Goal: Information Seeking & Learning: Find specific fact

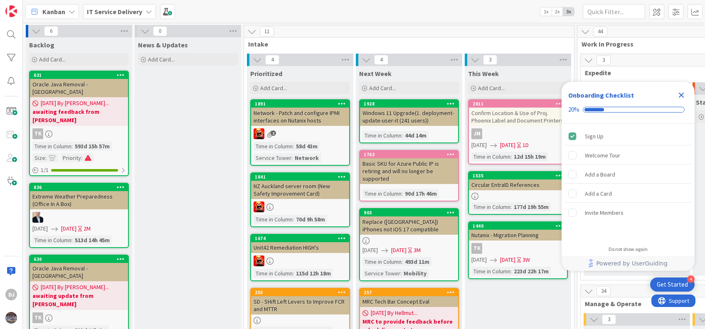
click at [681, 95] on icon "Close Checklist" at bounding box center [680, 95] width 5 height 5
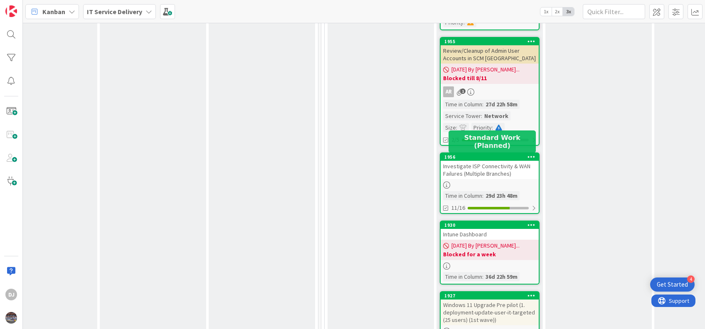
scroll to position [1196, 256]
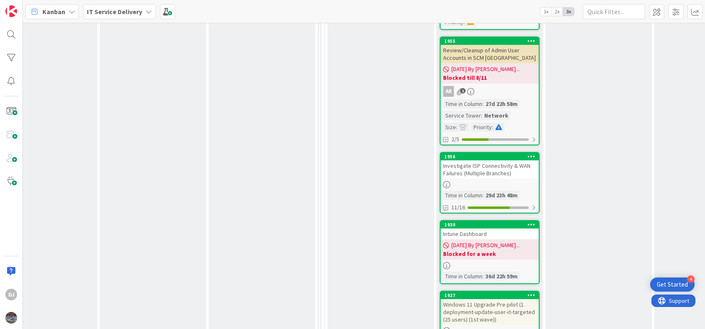
click at [470, 160] on div "Investigate ISP Connectivity & WAN Failures (Multiple Branches)" at bounding box center [489, 169] width 98 height 18
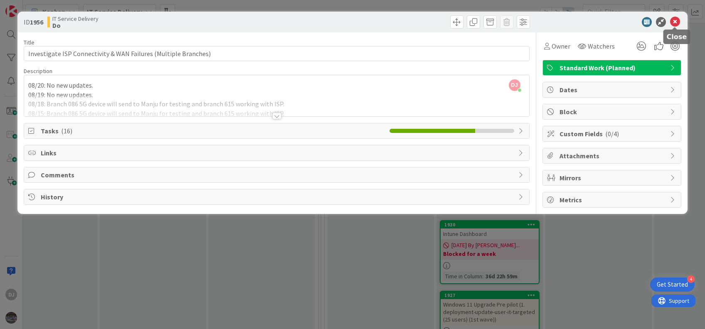
click at [678, 21] on icon at bounding box center [675, 22] width 10 height 10
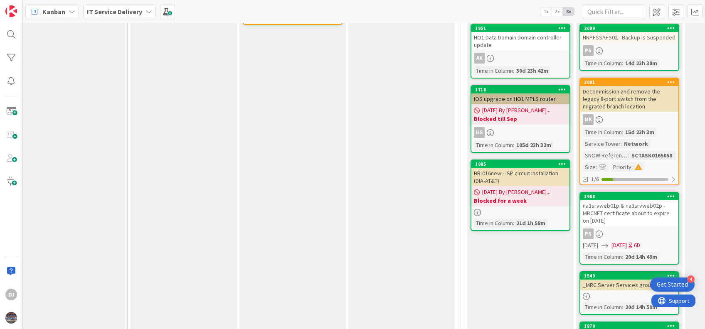
scroll to position [335, 117]
click at [526, 166] on div "1985" at bounding box center [521, 164] width 94 height 6
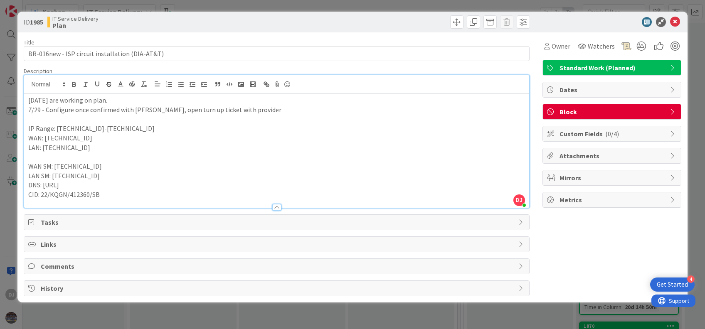
click at [373, 83] on div "DJ Deepak Jaiswal just joined 7/31 - We are working on plan. 7/29 - Configure o…" at bounding box center [276, 141] width 504 height 133
drag, startPoint x: 84, startPoint y: 140, endPoint x: 45, endPoint y: 141, distance: 39.1
click at [45, 141] on p "WAN: [TECHNICAL_ID]" at bounding box center [276, 138] width 496 height 10
copy p "[TECHNICAL_ID]"
click at [207, 155] on p at bounding box center [276, 157] width 496 height 10
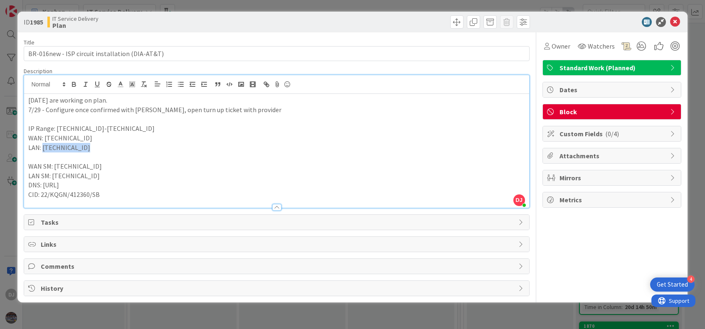
drag, startPoint x: 87, startPoint y: 147, endPoint x: 43, endPoint y: 149, distance: 43.7
click at [43, 149] on p "LAN: [TECHNICAL_ID]" at bounding box center [276, 148] width 496 height 10
copy p "12.238.172.193"
drag, startPoint x: 94, startPoint y: 128, endPoint x: 77, endPoint y: 129, distance: 17.5
click at [77, 129] on p "IP Range: [TECHNICAL_ID]-[TECHNICAL_ID]" at bounding box center [276, 129] width 496 height 10
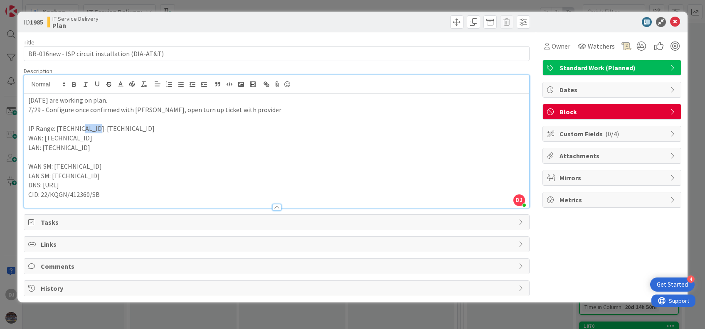
click at [93, 130] on p "IP Range: [TECHNICAL_ID]-[TECHNICAL_ID]" at bounding box center [276, 129] width 496 height 10
drag, startPoint x: 96, startPoint y: 125, endPoint x: 56, endPoint y: 127, distance: 39.1
click at [56, 127] on p "IP Range: [TECHNICAL_ID]-[TECHNICAL_ID]" at bounding box center [276, 129] width 496 height 10
copy p "12.238.172.193"
click at [194, 153] on p at bounding box center [276, 157] width 496 height 10
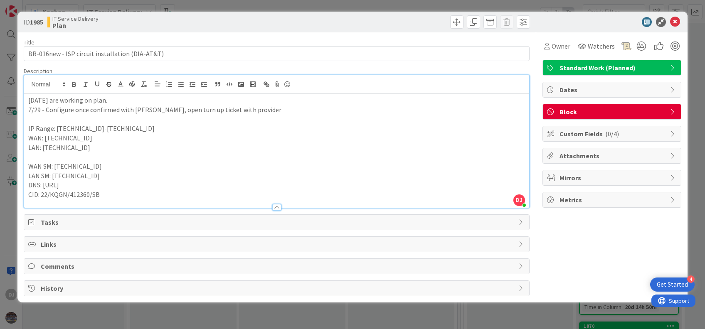
click at [141, 149] on p "LAN: [TECHNICAL_ID]" at bounding box center [276, 148] width 496 height 10
click at [675, 23] on icon at bounding box center [675, 22] width 10 height 10
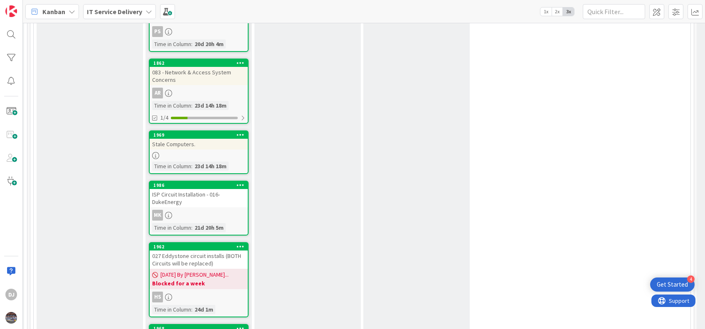
scroll to position [803, 547]
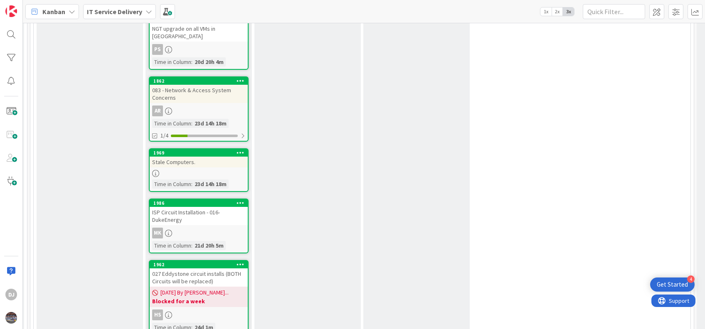
click at [184, 207] on div "ISP Circuit Installation - 016-DukeEnergy" at bounding box center [199, 216] width 98 height 18
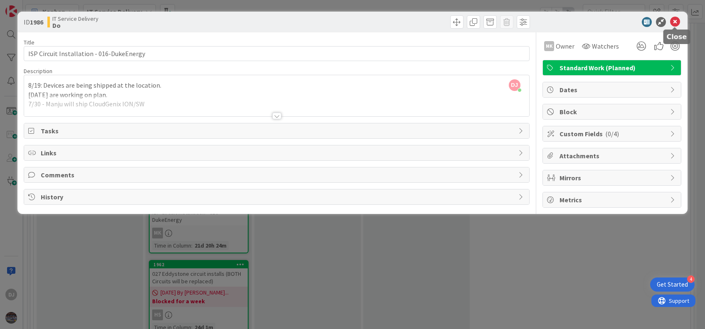
click at [678, 17] on icon at bounding box center [675, 22] width 10 height 10
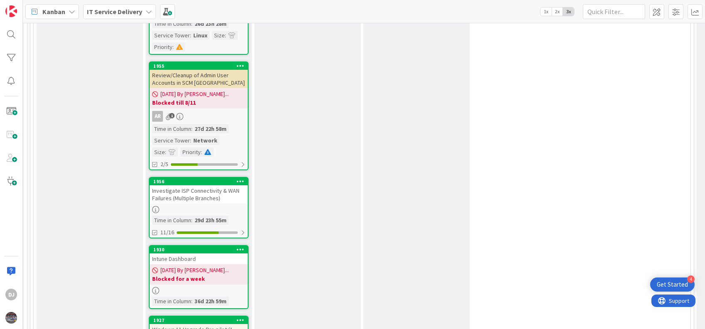
scroll to position [1181, 547]
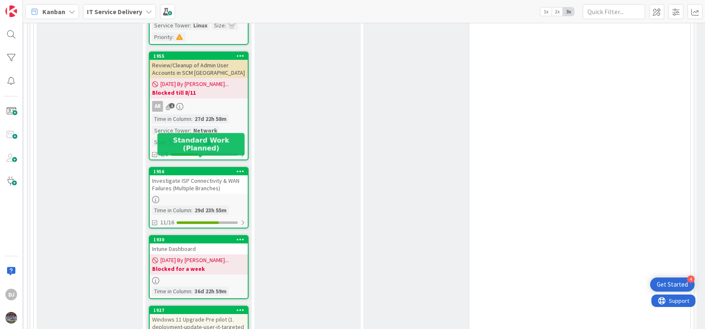
click at [187, 169] on div "1956" at bounding box center [200, 172] width 94 height 6
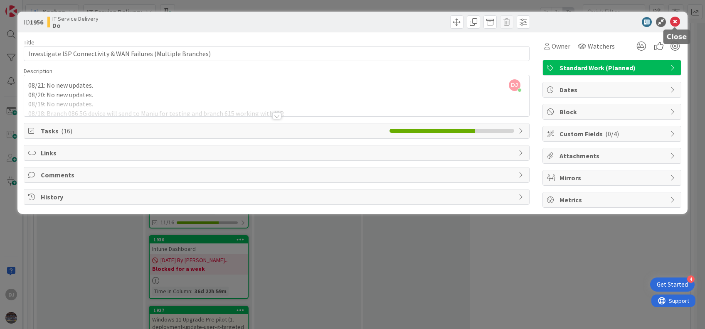
click at [675, 20] on icon at bounding box center [675, 22] width 10 height 10
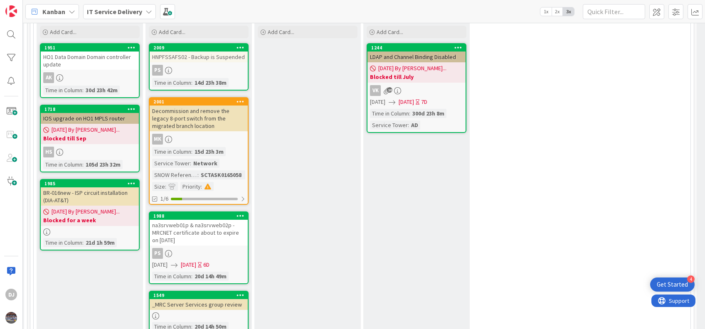
scroll to position [315, 547]
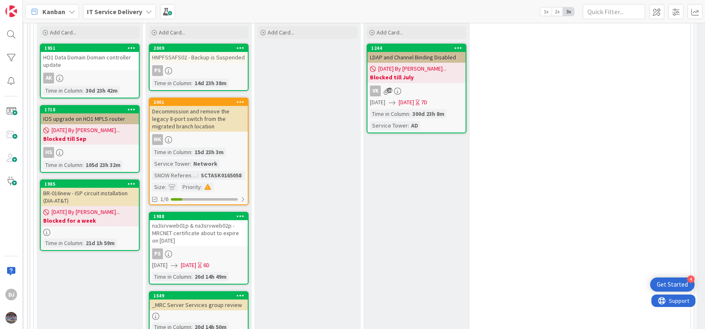
click at [103, 184] on div "1985" at bounding box center [91, 184] width 94 height 6
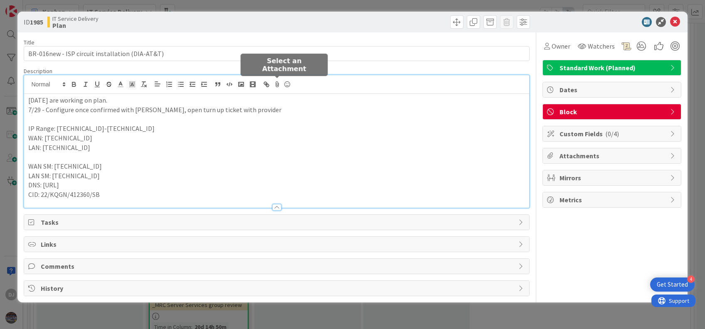
click at [272, 86] on div "[DATE] are working on plan. 7/29 - Configure once confirmed with [PERSON_NAME],…" at bounding box center [276, 141] width 504 height 133
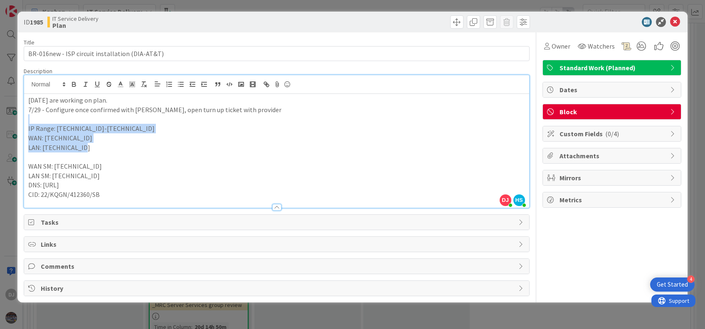
drag, startPoint x: 79, startPoint y: 151, endPoint x: 37, endPoint y: 115, distance: 55.6
click at [37, 115] on div "[DATE] are working on plan. 7/29 - Configure once confirmed with [PERSON_NAME],…" at bounding box center [276, 151] width 504 height 114
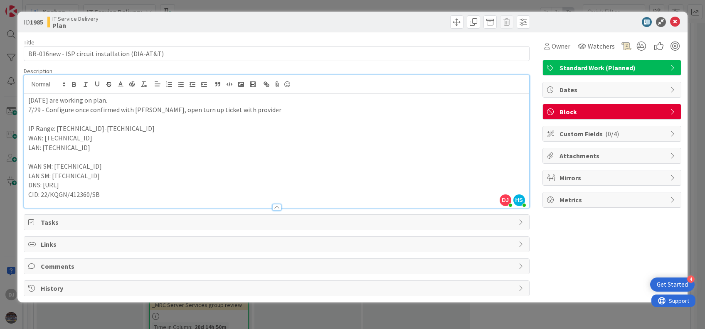
click at [120, 145] on p "LAN: [TECHNICAL_ID]" at bounding box center [276, 148] width 496 height 10
drag, startPoint x: 116, startPoint y: 181, endPoint x: 25, endPoint y: 127, distance: 106.4
click at [25, 127] on div "[DATE] are working on plan. 7/29 - Configure once confirmed with [PERSON_NAME],…" at bounding box center [276, 151] width 504 height 114
click at [98, 167] on p "WAN SM: [TECHNICAL_ID]" at bounding box center [276, 167] width 496 height 10
drag, startPoint x: 92, startPoint y: 136, endPoint x: 27, endPoint y: 138, distance: 65.3
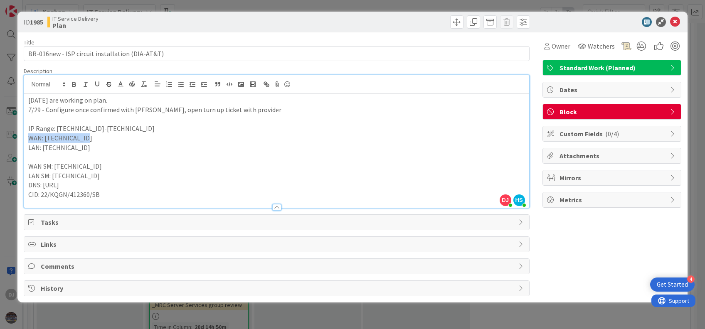
click at [27, 138] on div "[DATE] are working on plan. 7/29 - Configure once confirmed with [PERSON_NAME],…" at bounding box center [276, 151] width 504 height 114
drag, startPoint x: 144, startPoint y: 129, endPoint x: 56, endPoint y: 126, distance: 87.7
click at [56, 126] on p "IP Range: [TECHNICAL_ID]-[TECHNICAL_ID]" at bounding box center [276, 129] width 496 height 10
click at [162, 135] on p "WAN: [TECHNICAL_ID]" at bounding box center [276, 138] width 496 height 10
drag, startPoint x: 146, startPoint y: 130, endPoint x: 61, endPoint y: 130, distance: 85.6
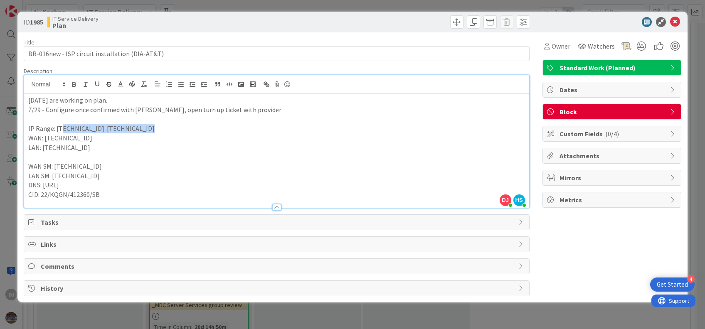
click at [61, 130] on p "IP Range: [TECHNICAL_ID]-[TECHNICAL_ID]" at bounding box center [276, 129] width 496 height 10
drag, startPoint x: 86, startPoint y: 136, endPoint x: 31, endPoint y: 139, distance: 54.5
click at [31, 139] on p "WAN: [TECHNICAL_ID]" at bounding box center [276, 138] width 496 height 10
click at [135, 179] on p "LAN SM: [TECHNICAL_ID]" at bounding box center [276, 176] width 496 height 10
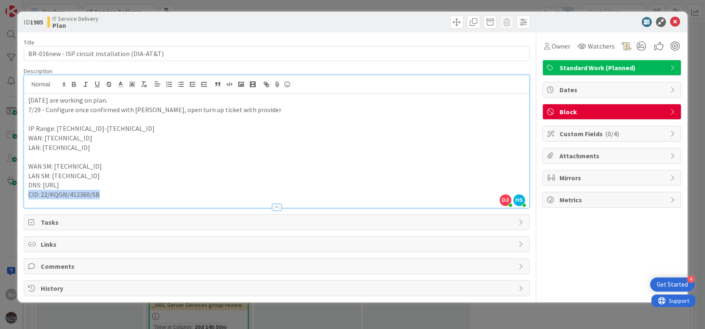
drag, startPoint x: 118, startPoint y: 197, endPoint x: 26, endPoint y: 196, distance: 91.8
click at [26, 196] on div "[DATE] are working on plan. 7/29 - Configure once confirmed with [PERSON_NAME],…" at bounding box center [276, 151] width 504 height 114
drag, startPoint x: 107, startPoint y: 154, endPoint x: 16, endPoint y: 143, distance: 91.2
click at [16, 143] on div "ID 1985 IT Service Delivery Plan Title 47 / 128 BR-016new - ISP circuit install…" at bounding box center [352, 164] width 705 height 329
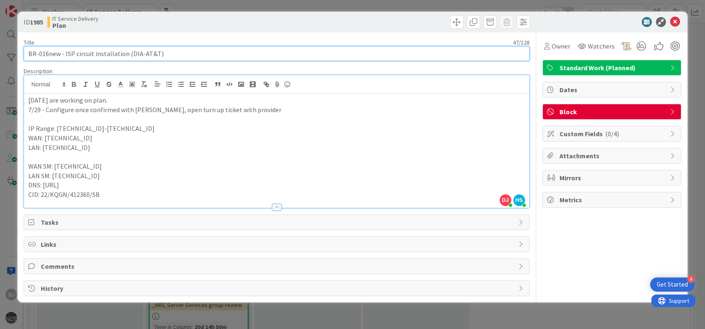
drag, startPoint x: 26, startPoint y: 50, endPoint x: 170, endPoint y: 56, distance: 144.7
click at [170, 56] on input "BR-016new - ISP circuit installation (DIA-AT&T)" at bounding box center [276, 53] width 505 height 15
click at [60, 54] on input "BR-016new - ISP circuit installation (DIA-AT&T)" at bounding box center [276, 53] width 505 height 15
drag, startPoint x: 60, startPoint y: 54, endPoint x: 24, endPoint y: 56, distance: 35.8
click at [24, 56] on input "BR-016new - ISP circuit installation (DIA-AT&T)" at bounding box center [276, 53] width 505 height 15
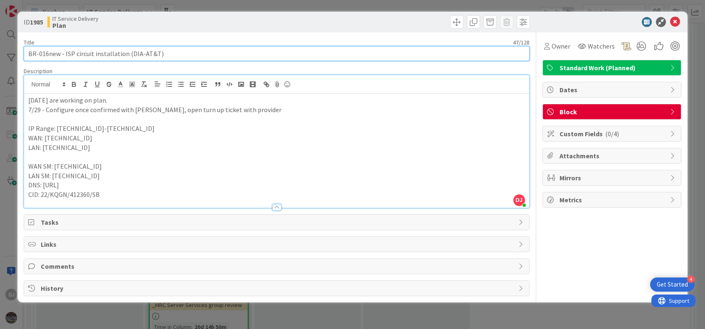
click at [171, 54] on input "BR-016new - ISP circuit installation (DIA-AT&T)" at bounding box center [276, 53] width 505 height 15
drag, startPoint x: 171, startPoint y: 54, endPoint x: 32, endPoint y: 58, distance: 139.2
click at [32, 58] on input "BR-016new - ISP circuit installation (DIA-AT&T)" at bounding box center [276, 53] width 505 height 15
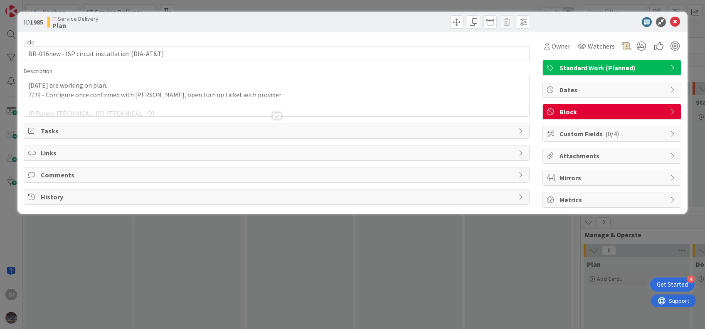
click at [253, 100] on div at bounding box center [276, 105] width 504 height 21
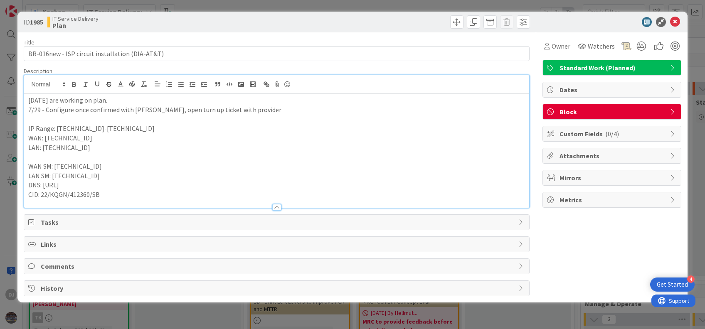
click at [101, 193] on p "CID: 22/KQGN/412360/SB" at bounding box center [276, 195] width 496 height 10
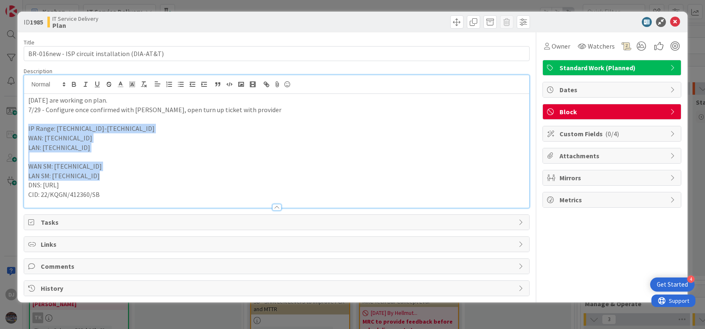
drag, startPoint x: 92, startPoint y: 178, endPoint x: 19, endPoint y: 129, distance: 87.8
click at [19, 129] on div "ID 1985 IT Service Delivery Plan Title 47 / 128 BR-016new - ISP circuit install…" at bounding box center [351, 157] width 669 height 291
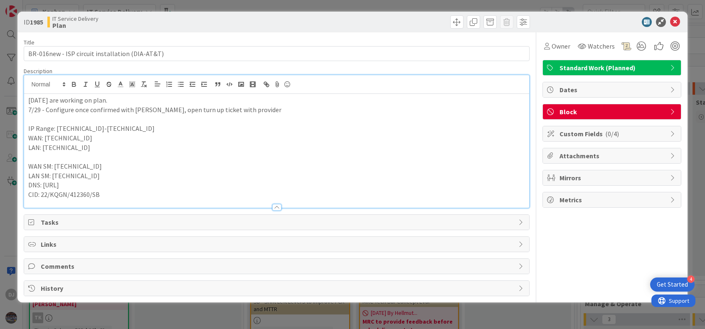
click at [211, 175] on p "LAN SM: [TECHNICAL_ID]" at bounding box center [276, 176] width 496 height 10
click at [116, 288] on span "History" at bounding box center [277, 288] width 473 height 10
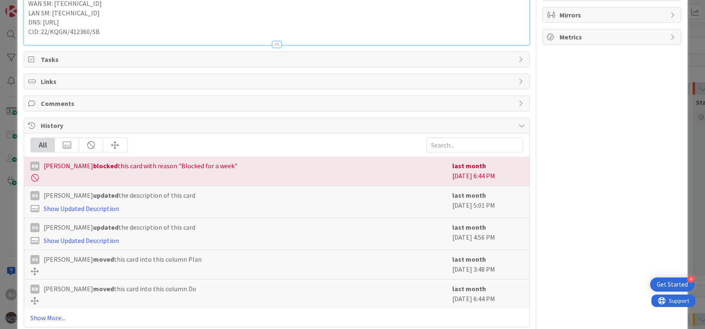
scroll to position [178, 0]
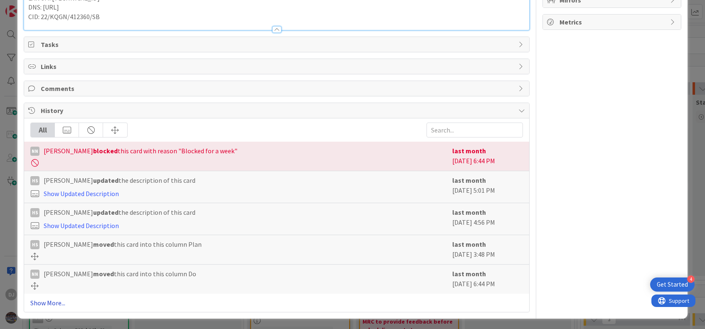
click at [49, 301] on link "Show More..." at bounding box center [276, 303] width 492 height 10
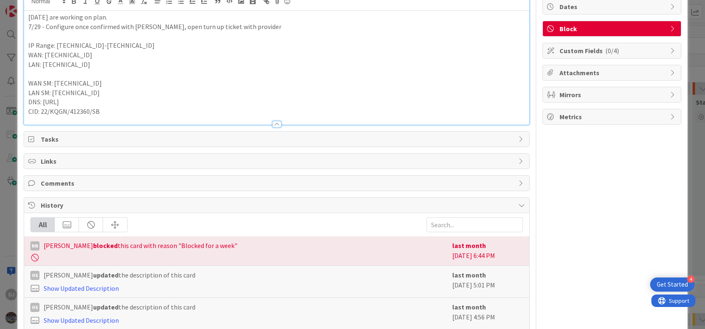
scroll to position [0, 0]
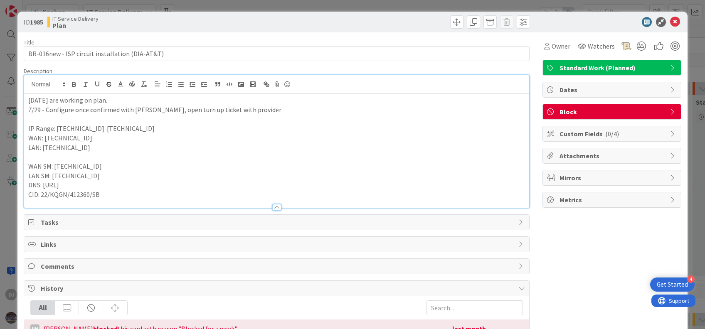
drag, startPoint x: 29, startPoint y: 166, endPoint x: 108, endPoint y: 164, distance: 79.4
click at [108, 164] on p "WAN SM: [TECHNICAL_ID]" at bounding box center [276, 167] width 496 height 10
drag, startPoint x: 86, startPoint y: 135, endPoint x: 16, endPoint y: 142, distance: 70.1
click at [16, 142] on div "ID 1985 IT Service Delivery Plan Title 47 / 128 BR-016new - ISP circuit install…" at bounding box center [352, 164] width 705 height 329
click at [93, 140] on p "WAN: [TECHNICAL_ID]" at bounding box center [276, 138] width 496 height 10
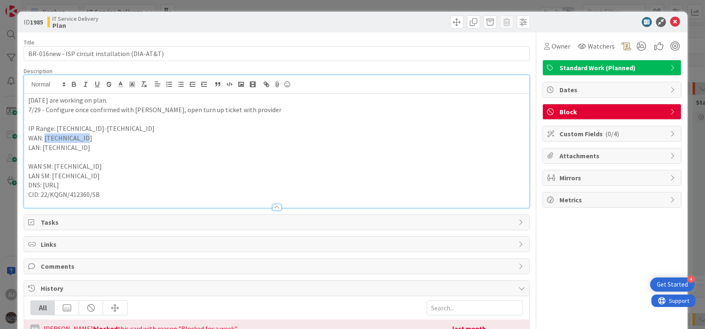
drag, startPoint x: 93, startPoint y: 140, endPoint x: 44, endPoint y: 139, distance: 49.4
click at [44, 139] on p "WAN: [TECHNICAL_ID]" at bounding box center [276, 138] width 496 height 10
click at [138, 152] on p at bounding box center [276, 157] width 496 height 10
click at [670, 22] on icon at bounding box center [675, 22] width 10 height 10
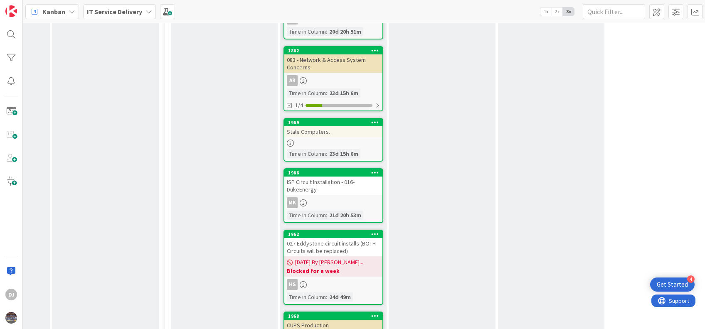
scroll to position [335, 412]
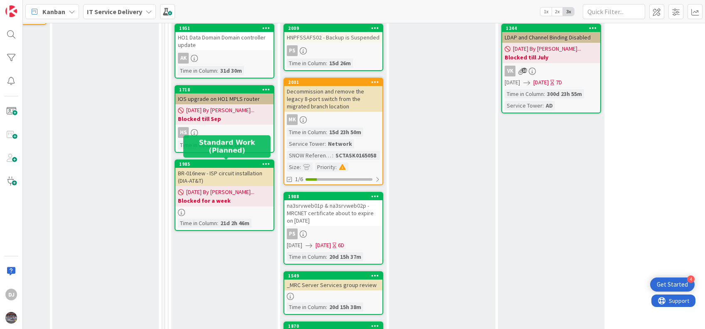
click at [219, 166] on div "1985" at bounding box center [226, 164] width 94 height 6
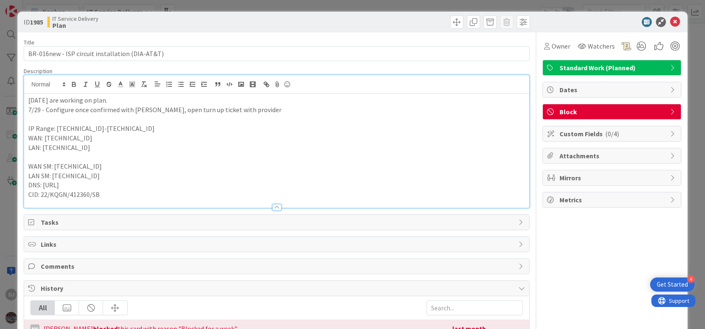
click at [159, 92] on div "[DATE] are working on plan. 7/29 - Configure once confirmed with [PERSON_NAME],…" at bounding box center [276, 141] width 504 height 133
click at [142, 179] on p "LAN SM: [TECHNICAL_ID]" at bounding box center [276, 176] width 496 height 10
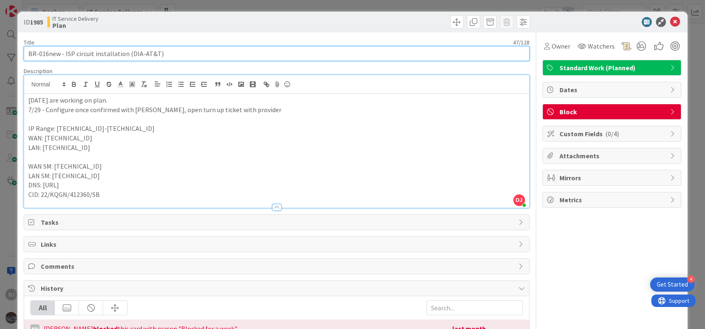
drag, startPoint x: 160, startPoint y: 54, endPoint x: 27, endPoint y: 54, distance: 133.8
click at [27, 54] on input "BR-016new - ISP circuit installation (DIA-AT&T)" at bounding box center [276, 53] width 505 height 15
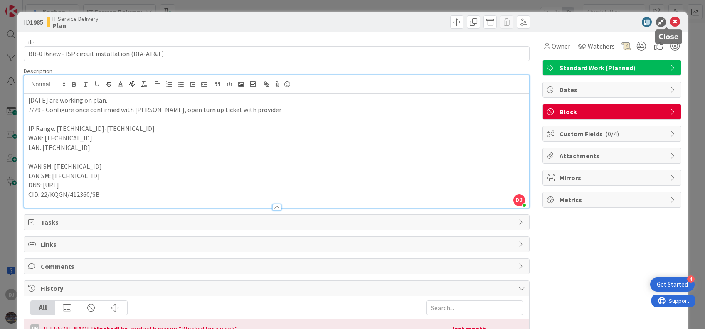
click at [670, 18] on icon at bounding box center [675, 22] width 10 height 10
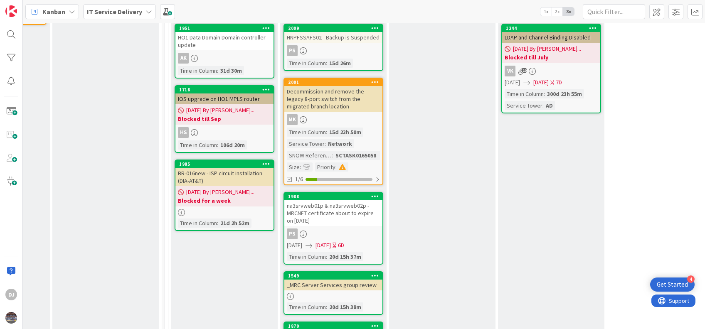
click at [235, 168] on div "BR-016new - ISP circuit installation (DIA-AT&T)" at bounding box center [224, 177] width 98 height 18
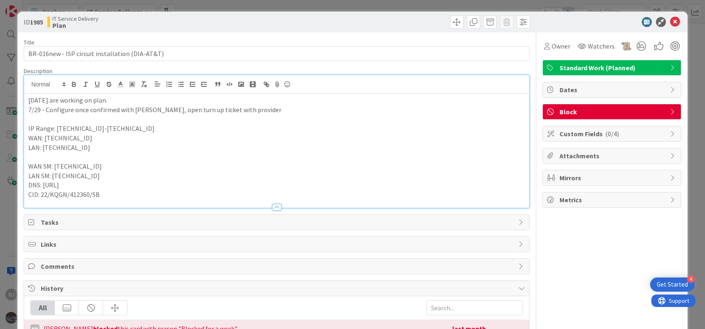
click at [173, 94] on div "[DATE] are working on plan. 7/29 - Configure once confirmed with [PERSON_NAME],…" at bounding box center [276, 151] width 504 height 114
click at [107, 193] on p "CID: 22/KQGN/412360/SB" at bounding box center [276, 195] width 496 height 10
drag, startPoint x: 86, startPoint y: 140, endPoint x: 45, endPoint y: 140, distance: 41.1
click at [45, 140] on p "WAN: [TECHNICAL_ID]" at bounding box center [276, 138] width 496 height 10
copy p "[TECHNICAL_ID]"
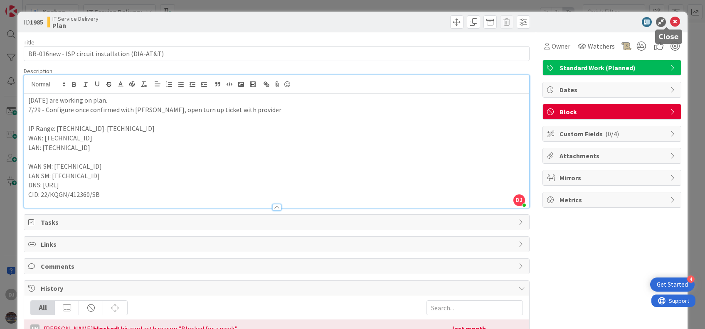
click at [670, 23] on icon at bounding box center [675, 22] width 10 height 10
